Goal: Browse casually

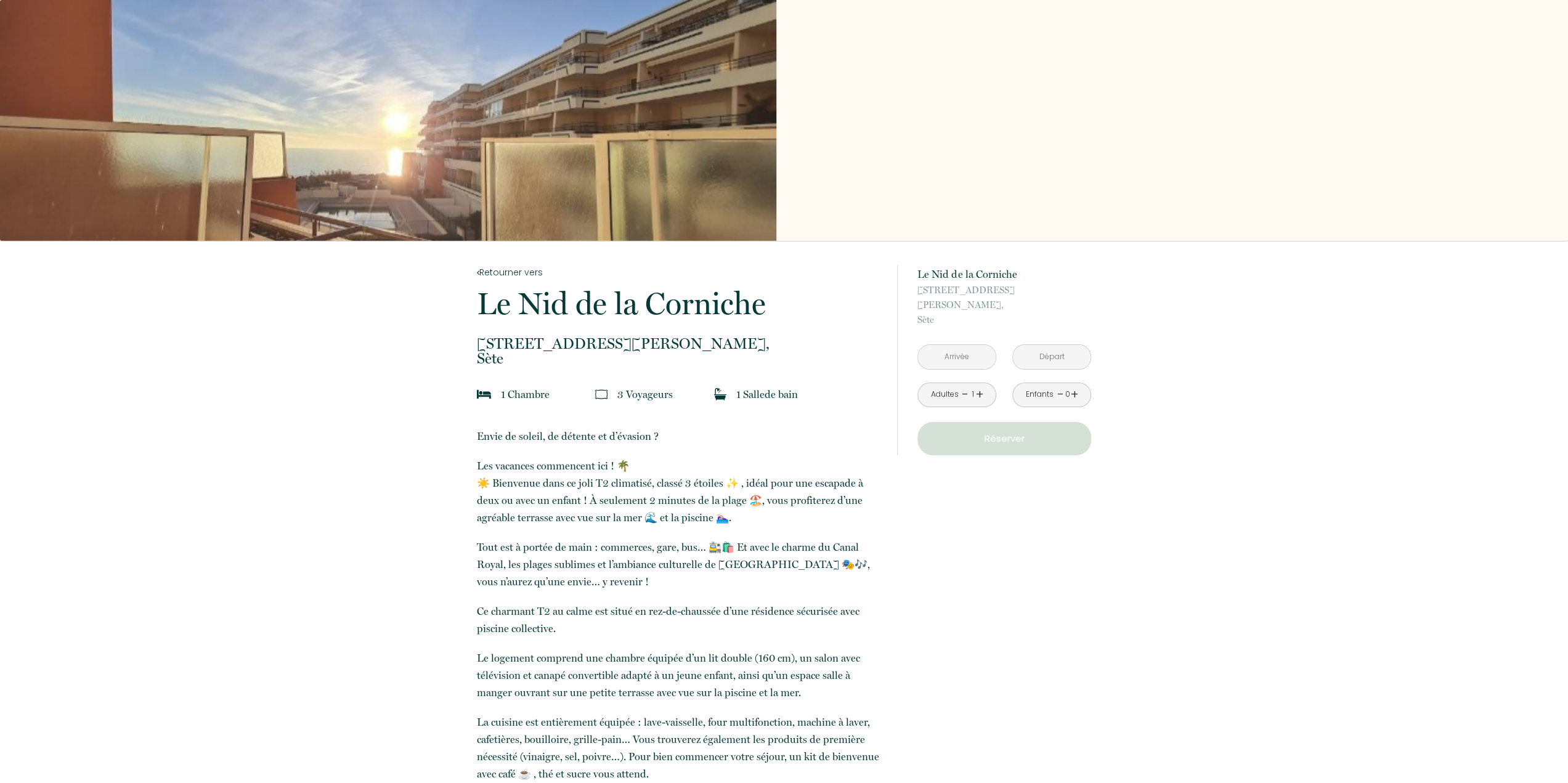
click at [537, 82] on div "Slideshow" at bounding box center [388, 120] width 776 height 241
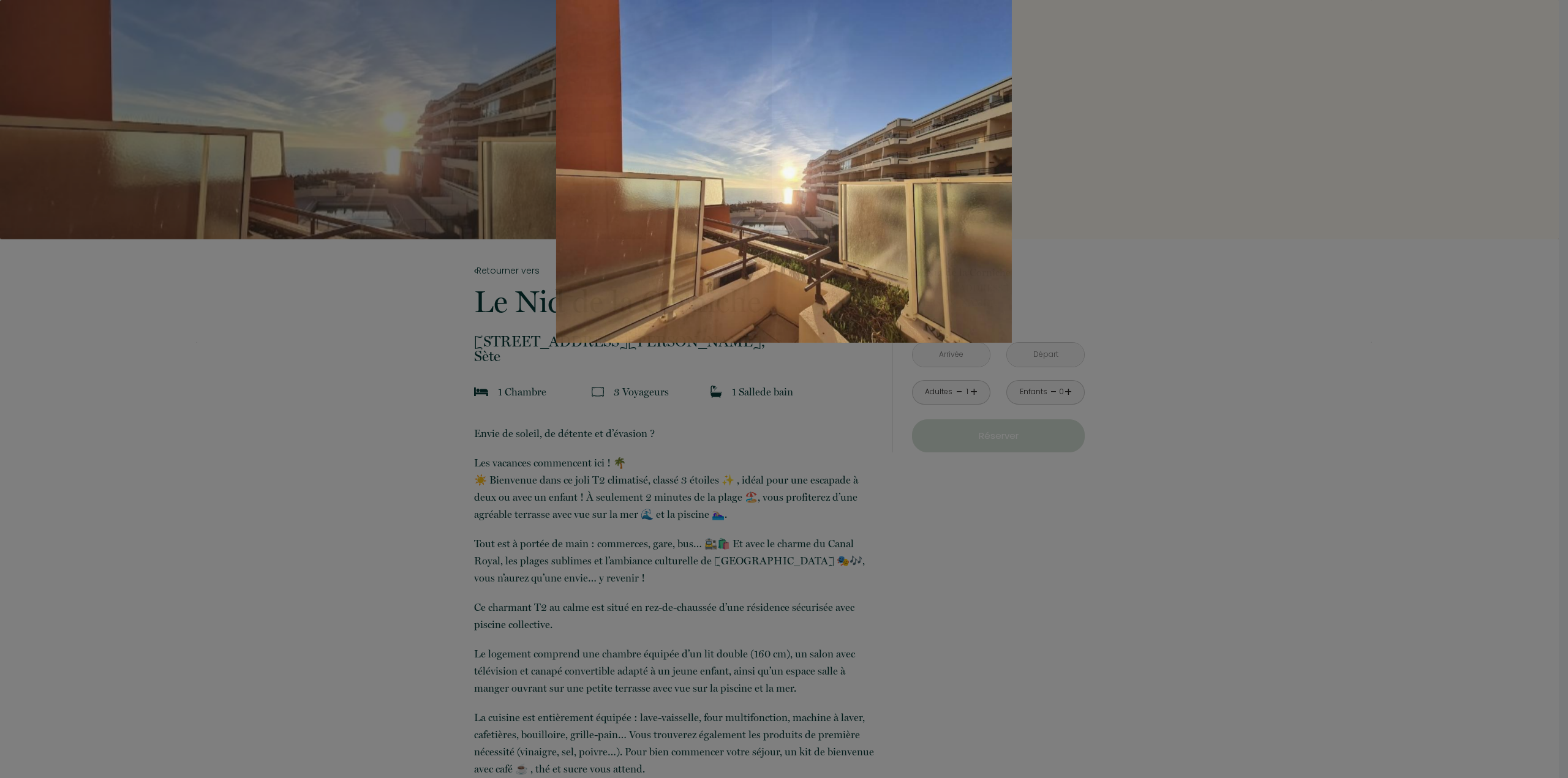
click at [1367, 219] on div "Slideshow" at bounding box center [784, 171] width 1176 height 343
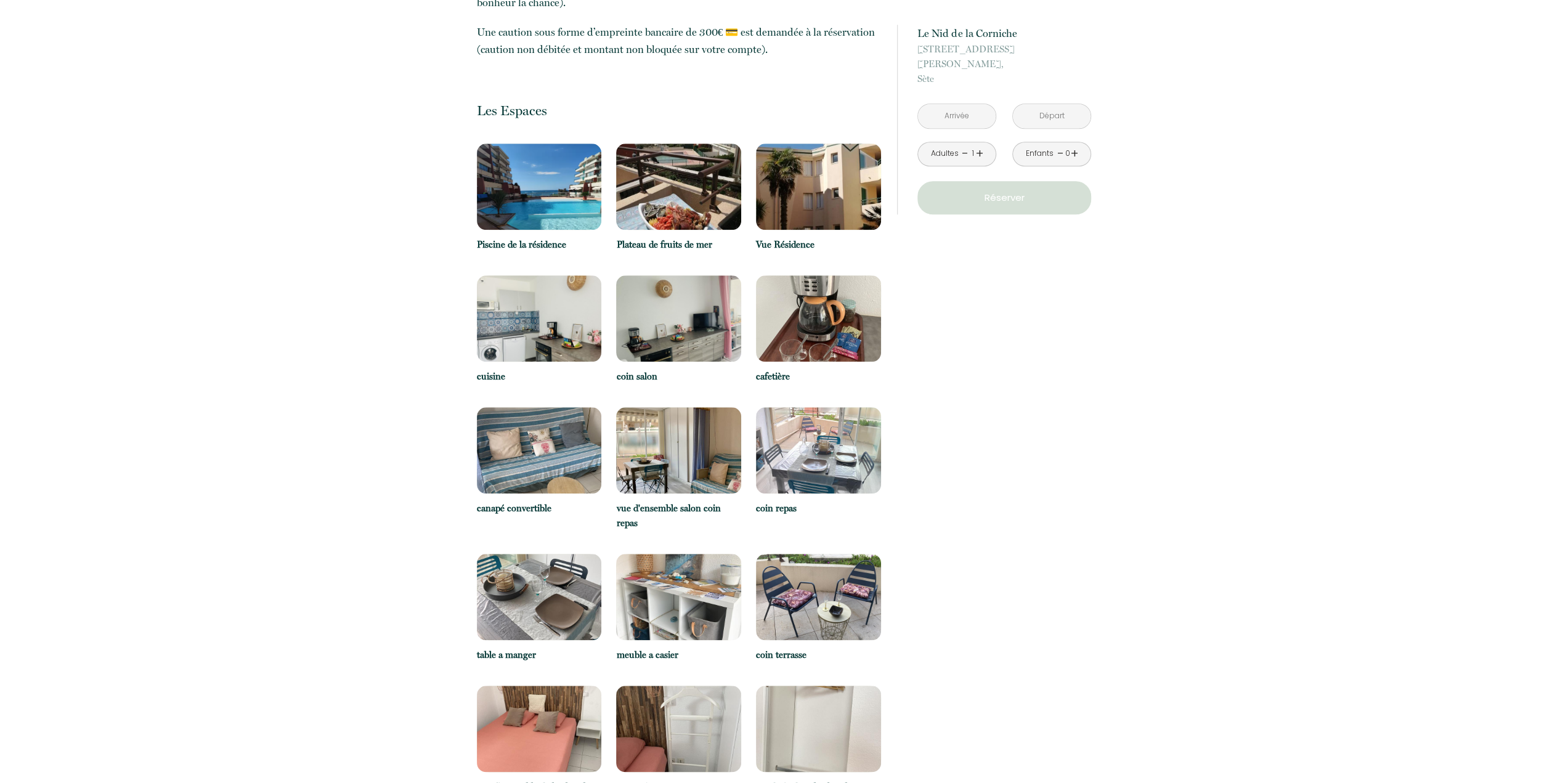
scroll to position [924, 0]
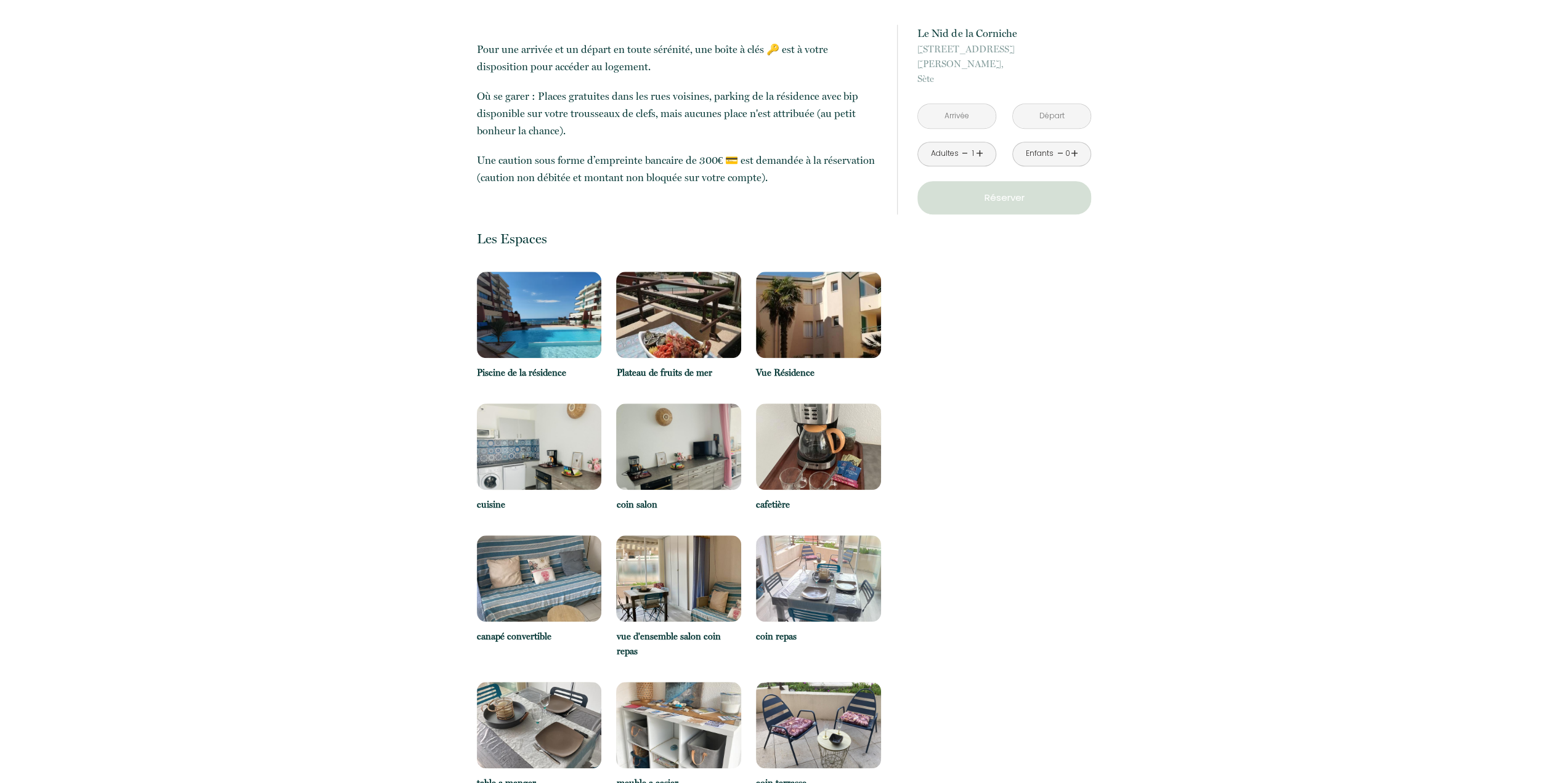
click at [513, 307] on img at bounding box center [539, 315] width 125 height 87
click at [547, 307] on img at bounding box center [539, 315] width 125 height 87
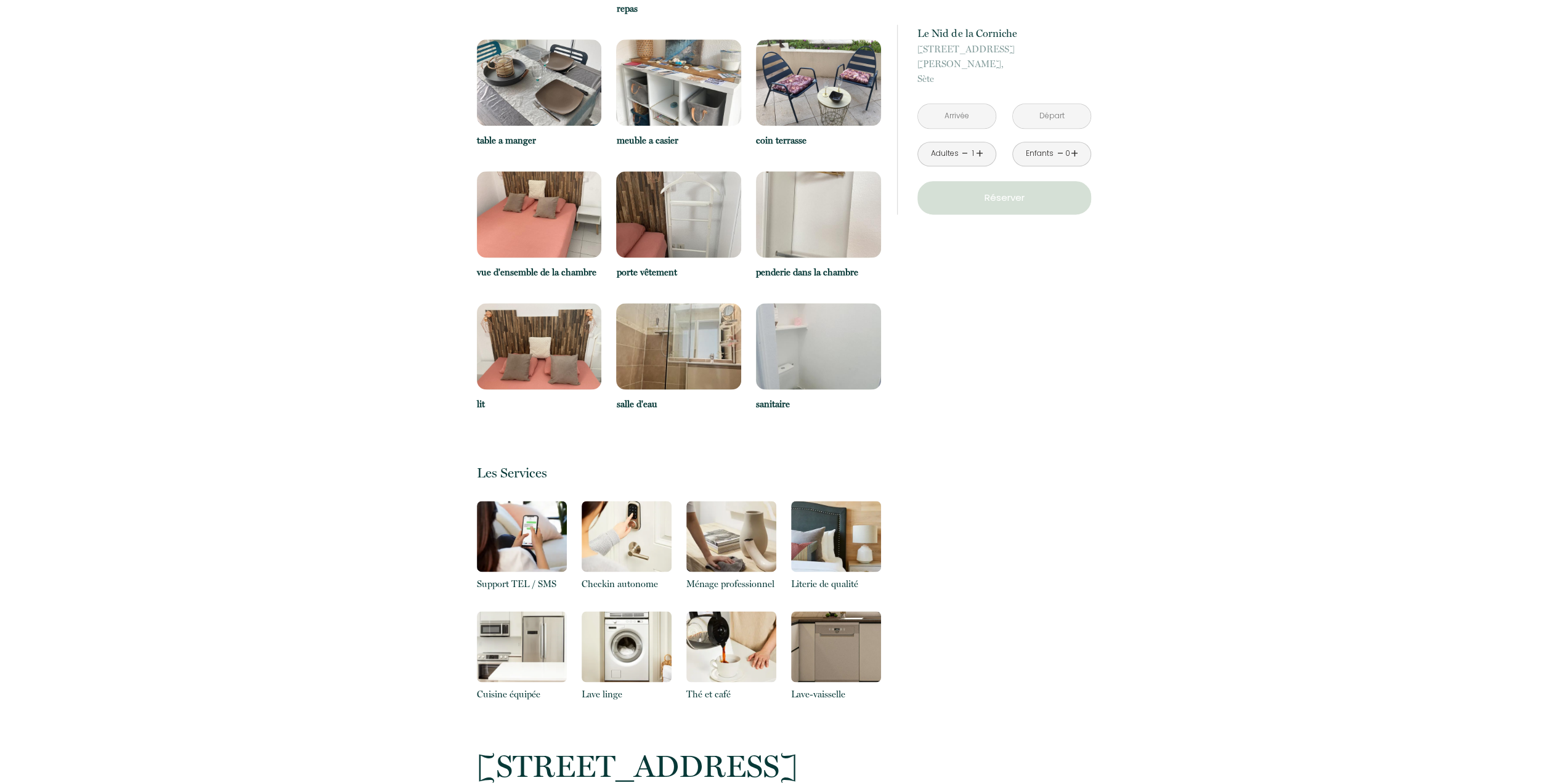
scroll to position [1725, 0]
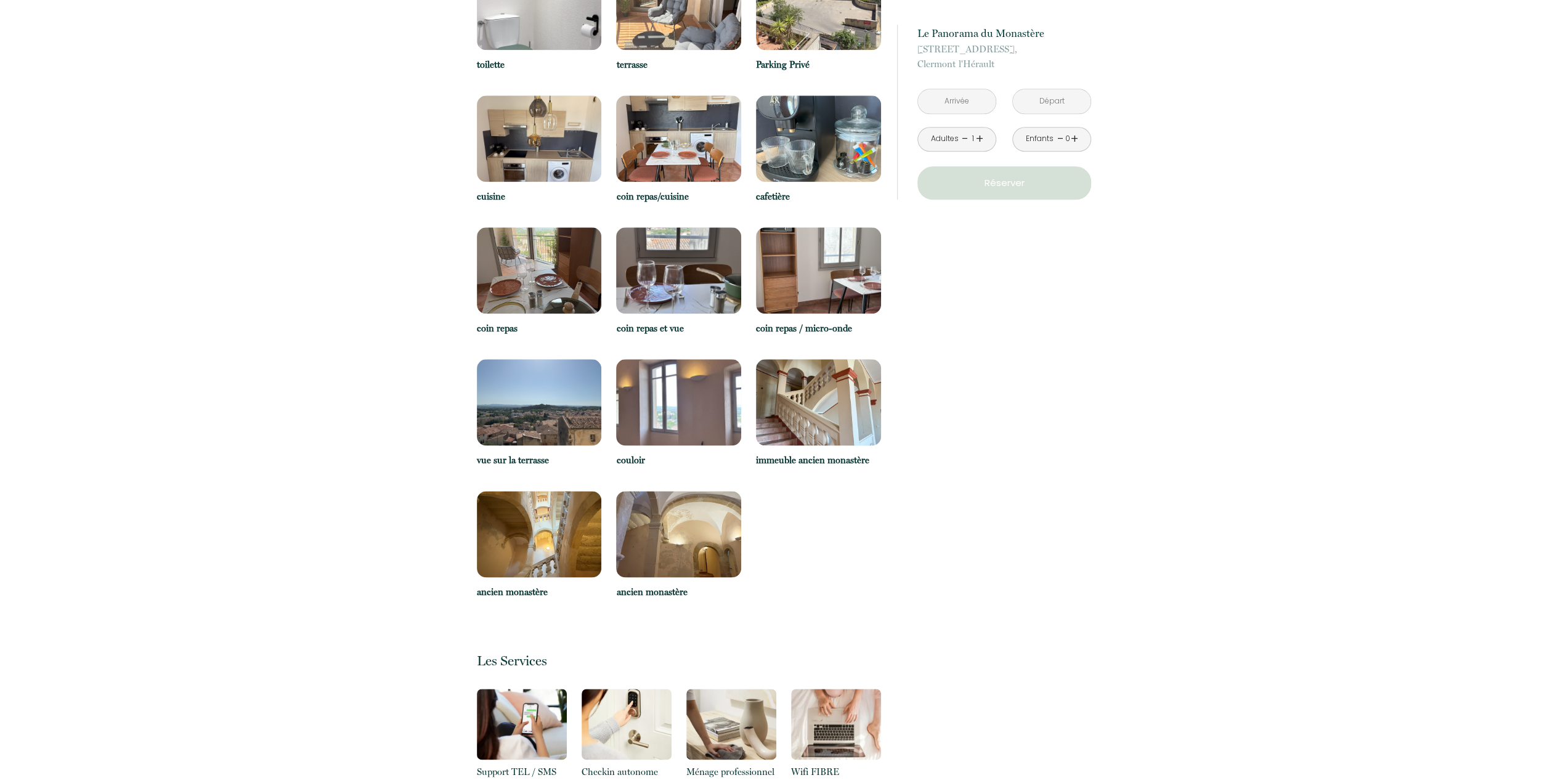
scroll to position [1171, 0]
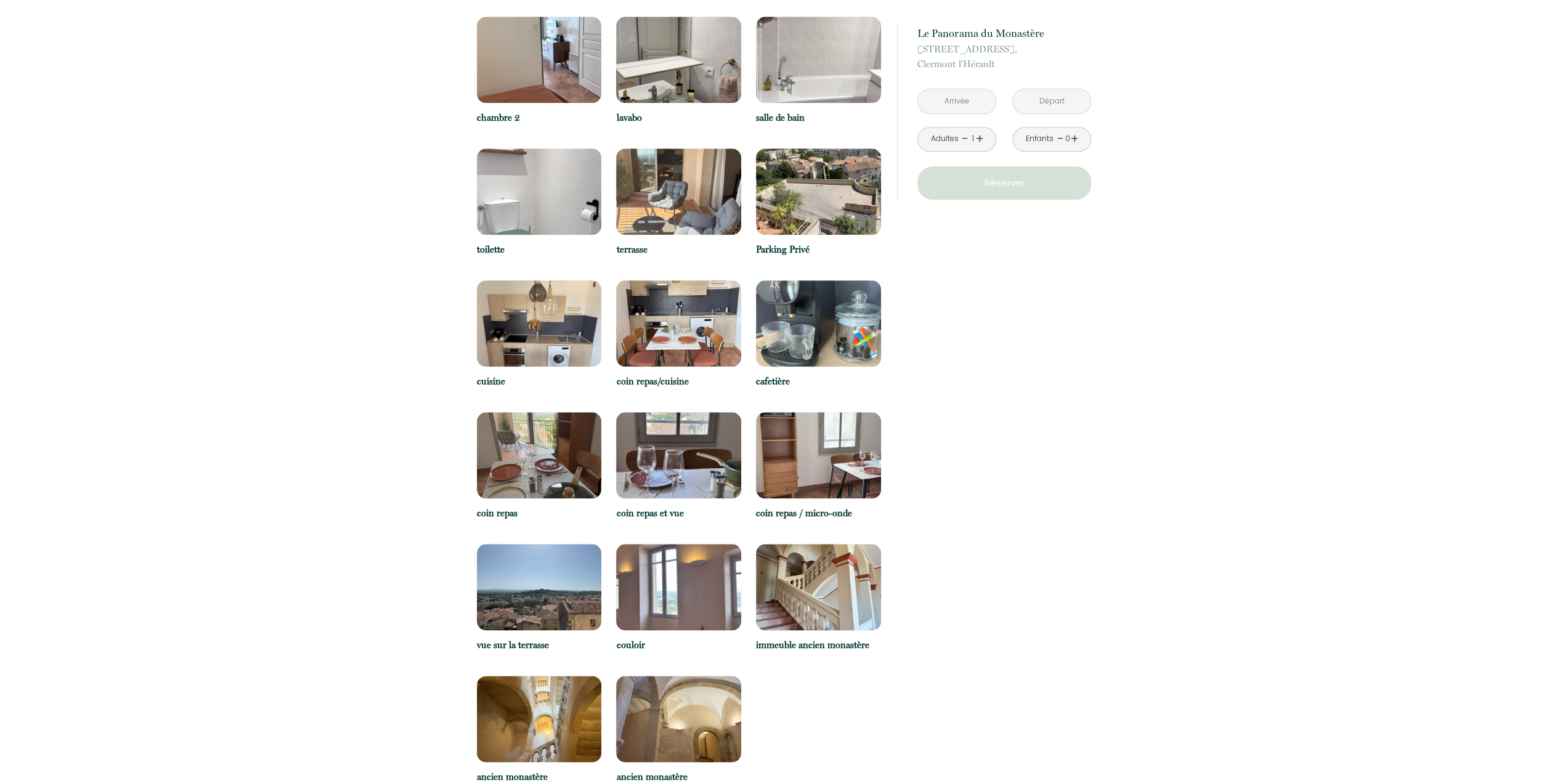
click at [500, 288] on img at bounding box center [539, 324] width 125 height 87
click at [504, 287] on img at bounding box center [539, 324] width 125 height 87
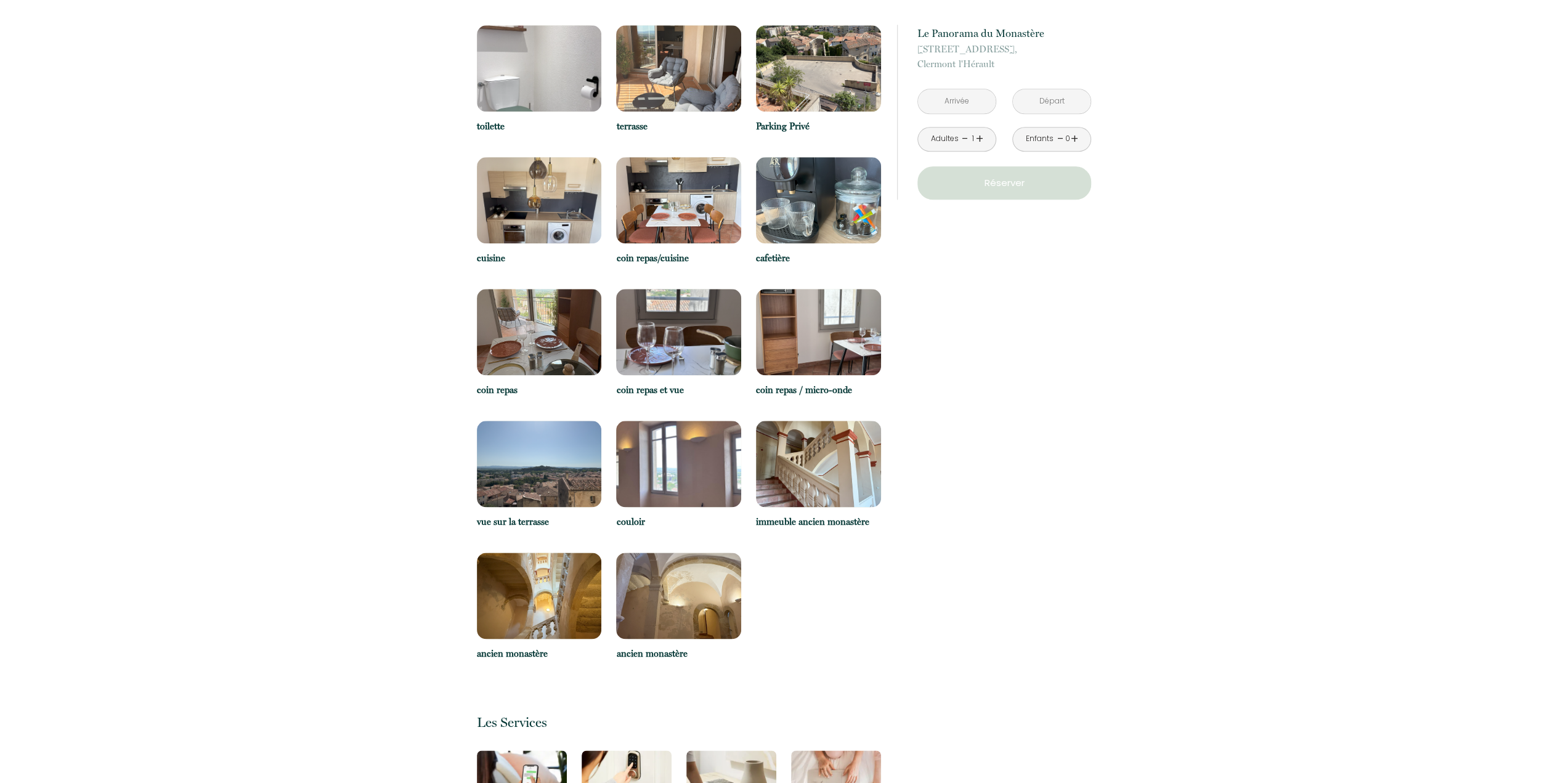
scroll to position [1664, 0]
